Goal: Book appointment/travel/reservation

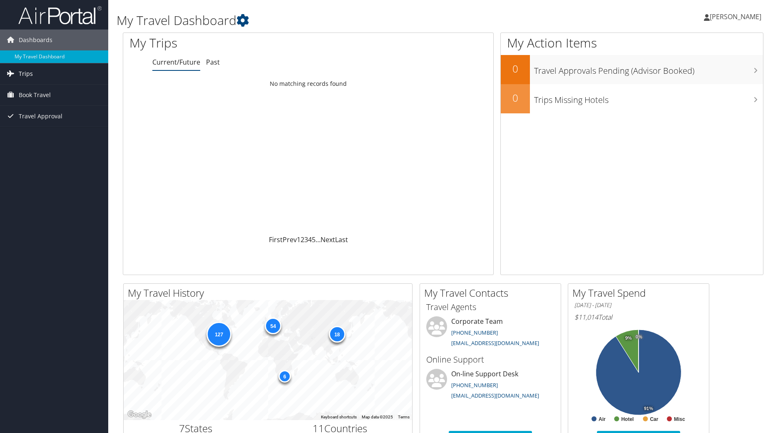
click at [14, 73] on icon at bounding box center [10, 73] width 12 height 12
click at [28, 135] on span "Book Travel" at bounding box center [35, 132] width 32 height 21
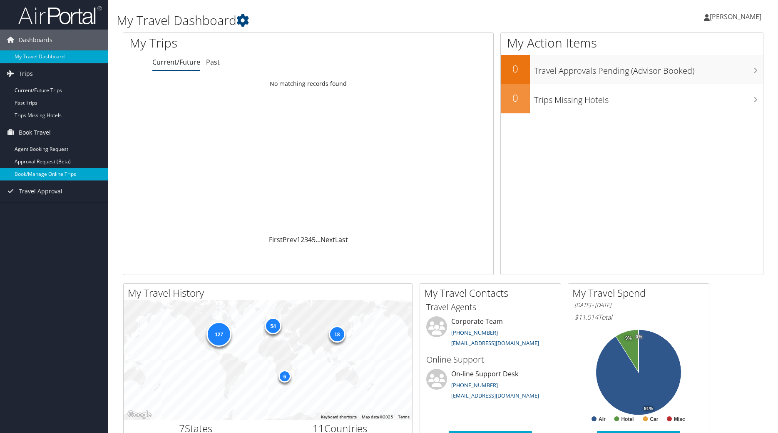
click at [27, 174] on link "Book/Manage Online Trips" at bounding box center [54, 174] width 108 height 12
